Goal: Find specific page/section: Find specific page/section

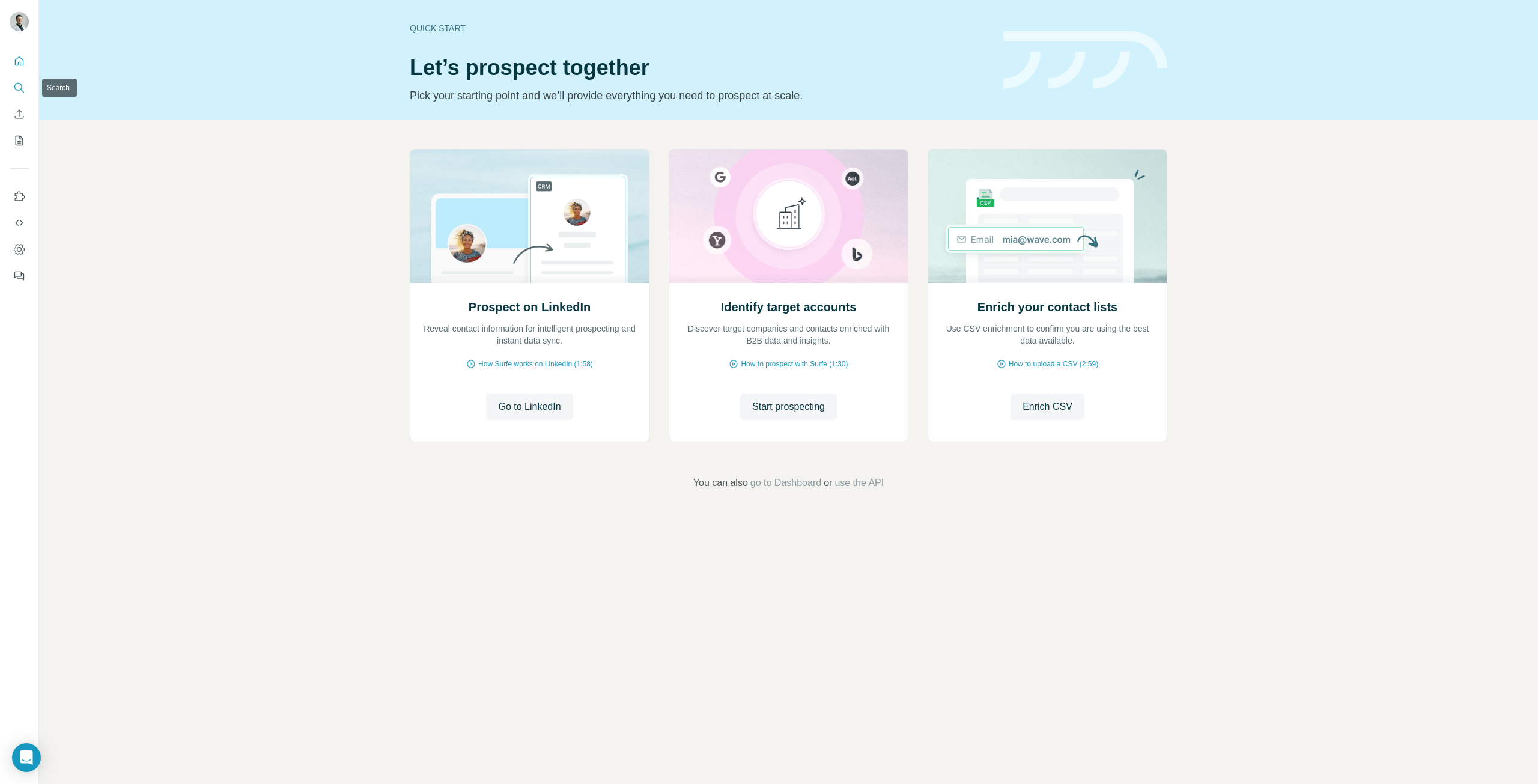
click at [23, 88] on icon "Search" at bounding box center [19, 87] width 12 height 12
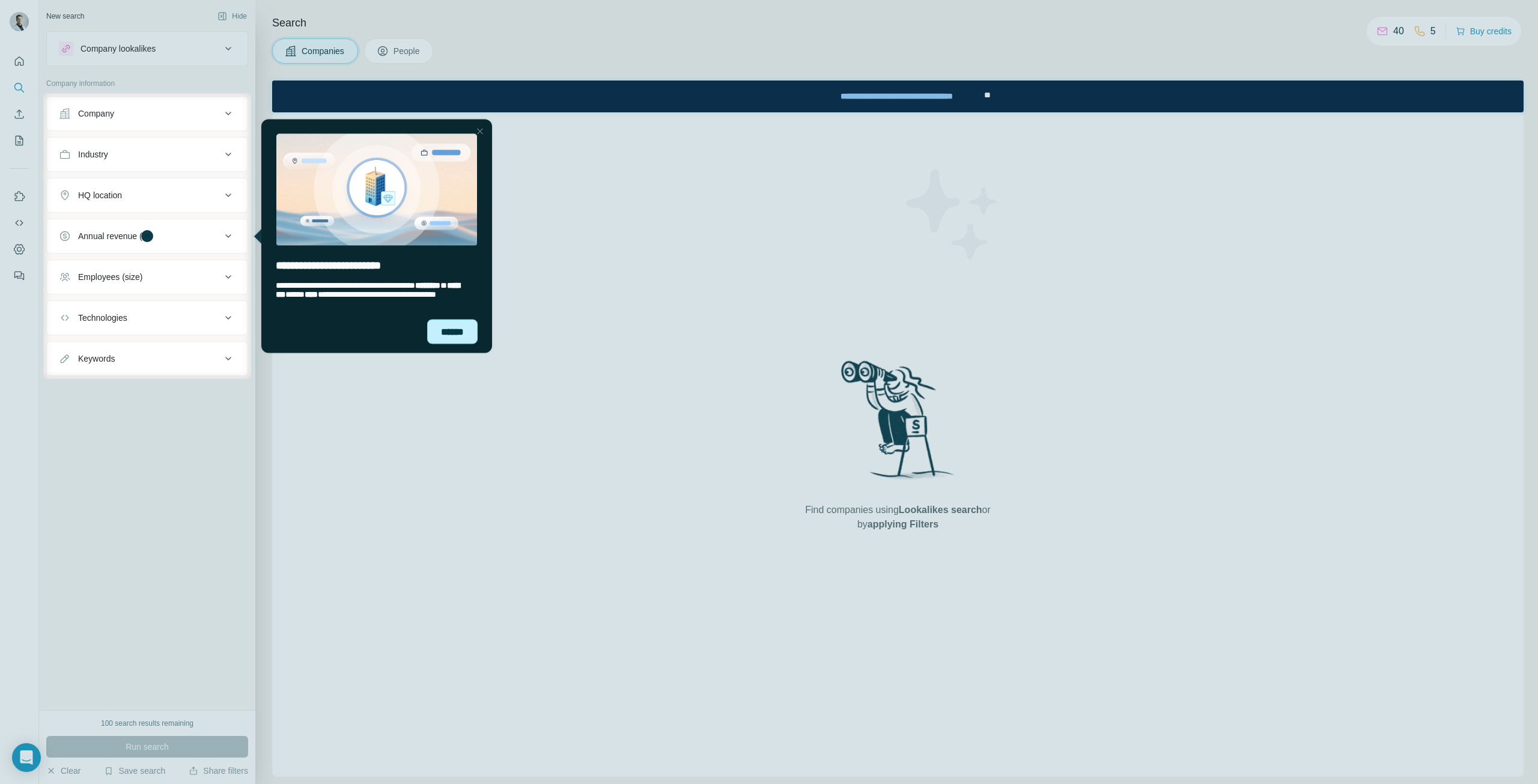
click at [441, 337] on div "******" at bounding box center [452, 331] width 50 height 24
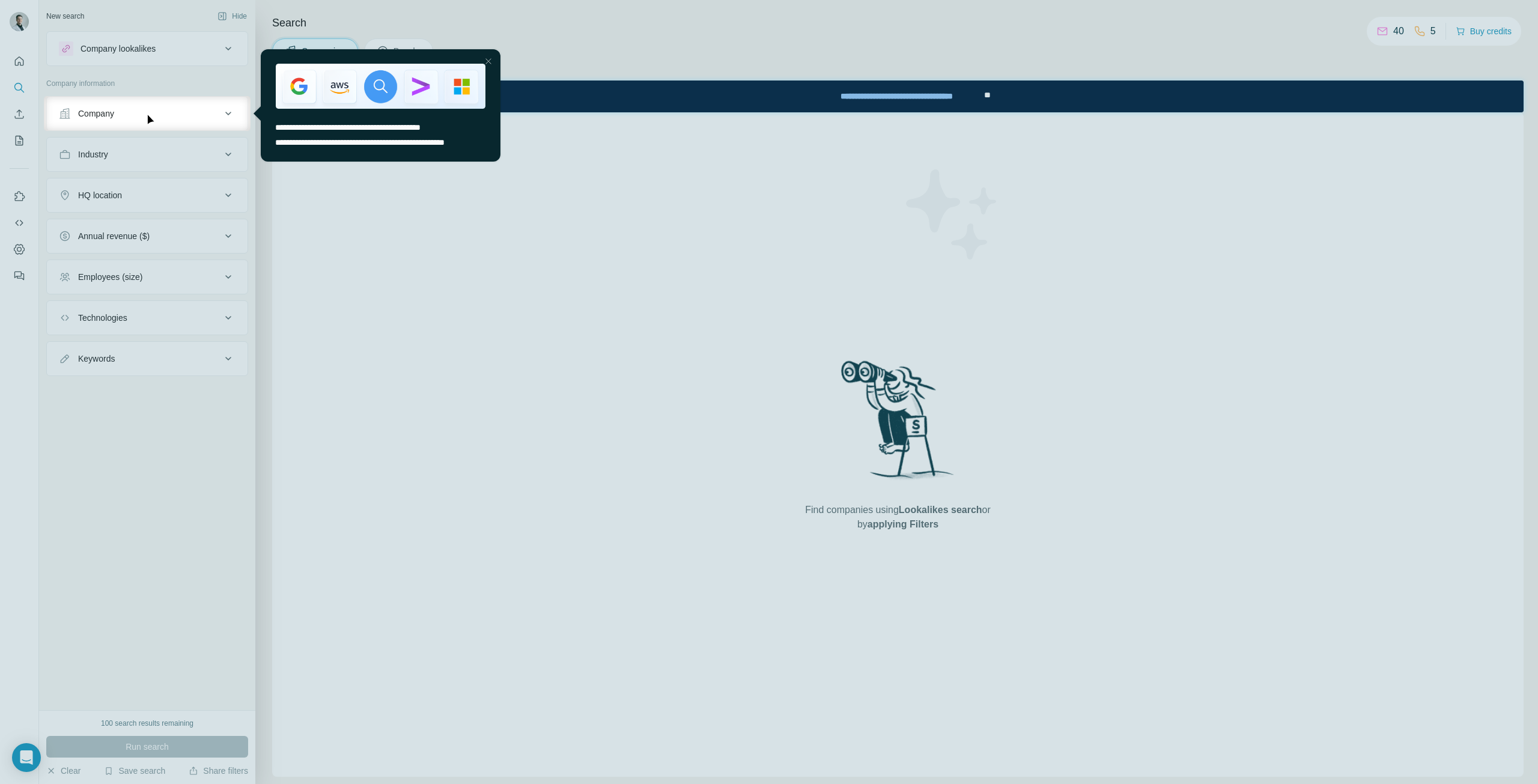
click at [484, 60] on div at bounding box center [488, 61] width 14 height 14
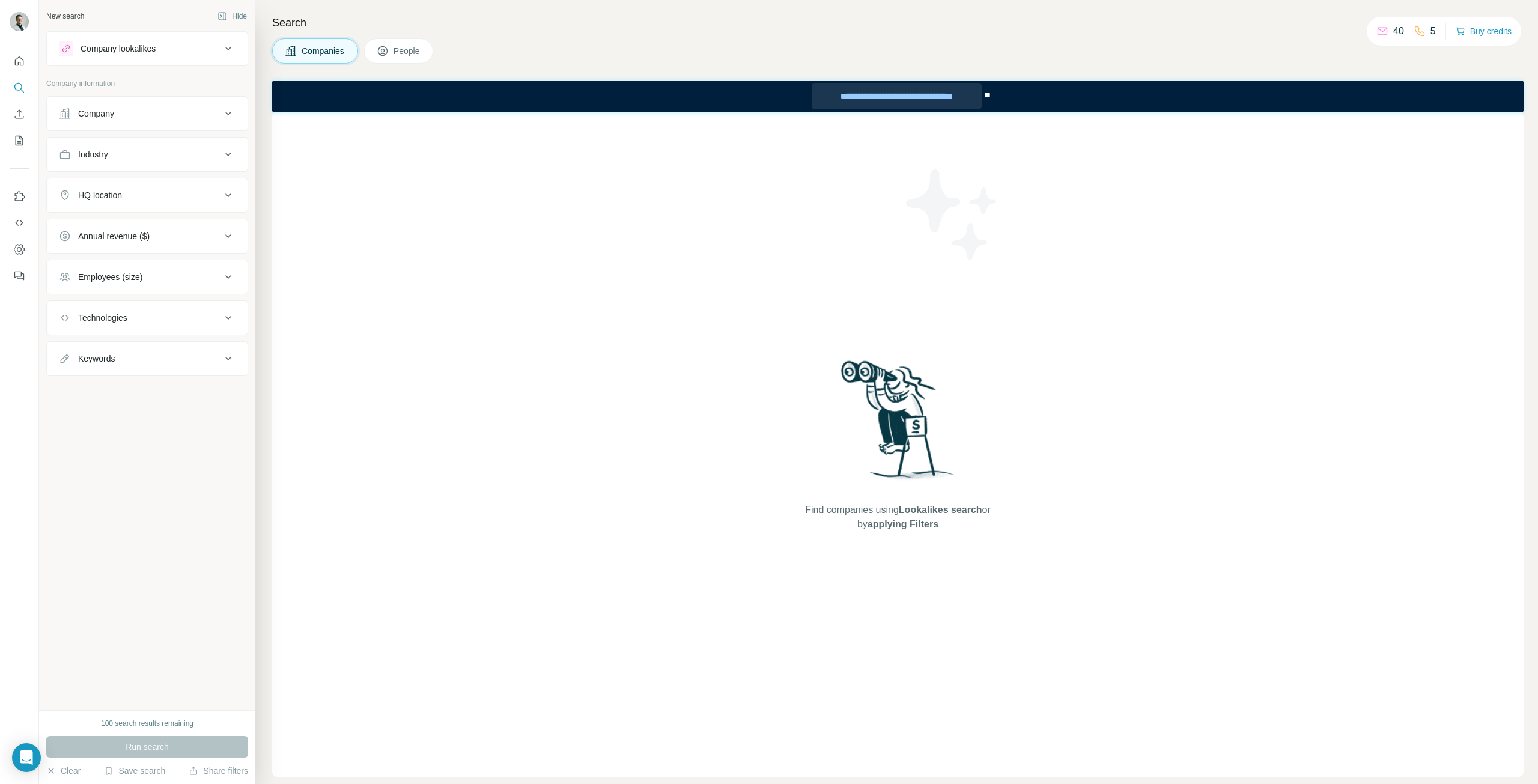
click at [841, 93] on div "**********" at bounding box center [897, 96] width 169 height 26
